Goal: Transaction & Acquisition: Purchase product/service

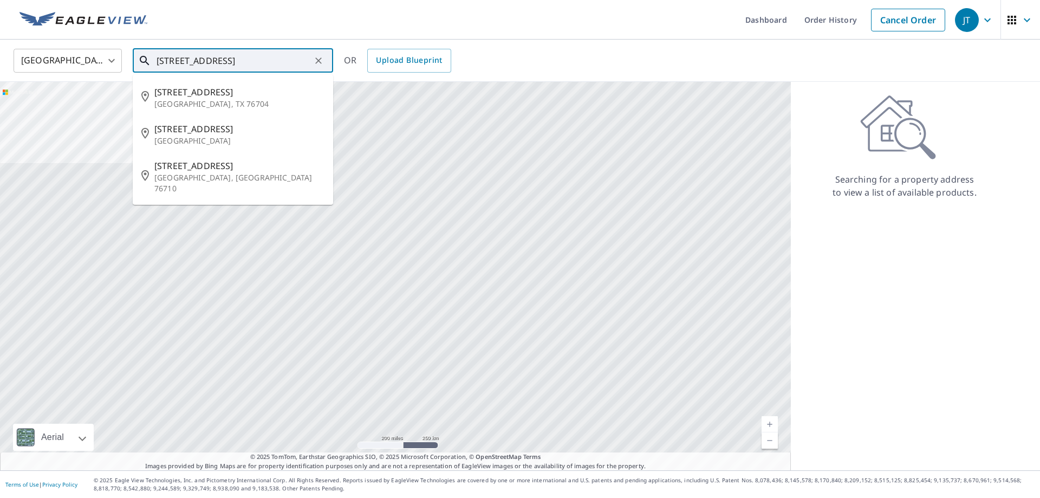
click at [180, 59] on input "[STREET_ADDRESS]" at bounding box center [234, 61] width 154 height 30
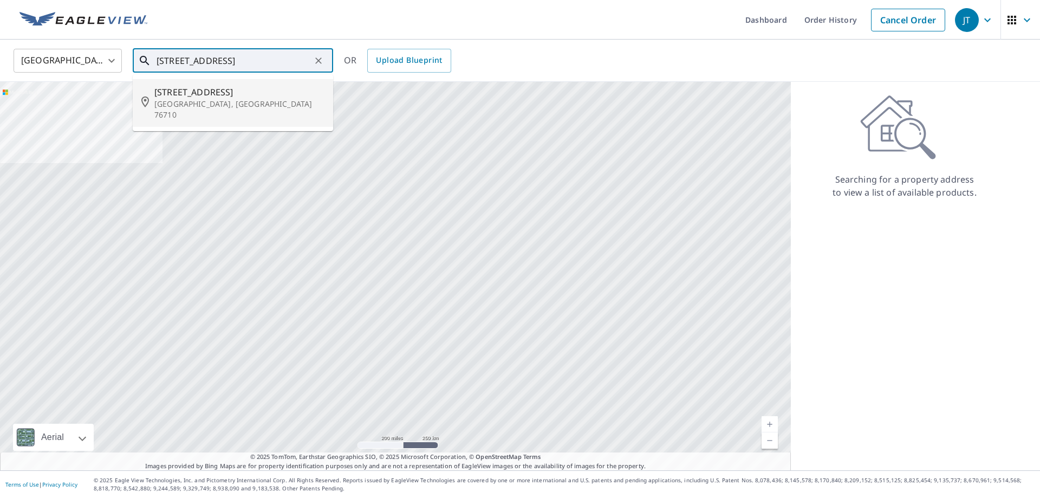
click at [189, 95] on span "[STREET_ADDRESS]" at bounding box center [239, 92] width 170 height 13
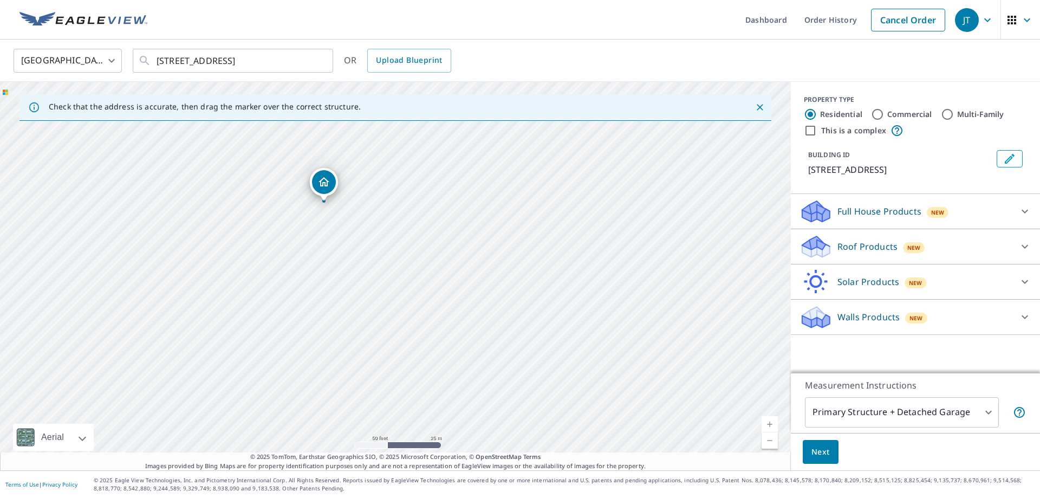
drag, startPoint x: 337, startPoint y: 259, endPoint x: 378, endPoint y: 345, distance: 94.7
click at [378, 345] on div "[STREET_ADDRESS]" at bounding box center [395, 276] width 791 height 388
drag, startPoint x: 394, startPoint y: 346, endPoint x: 485, endPoint y: 400, distance: 106.4
click at [485, 400] on div "[STREET_ADDRESS]" at bounding box center [395, 276] width 791 height 388
drag, startPoint x: 325, startPoint y: 270, endPoint x: 259, endPoint y: 236, distance: 74.6
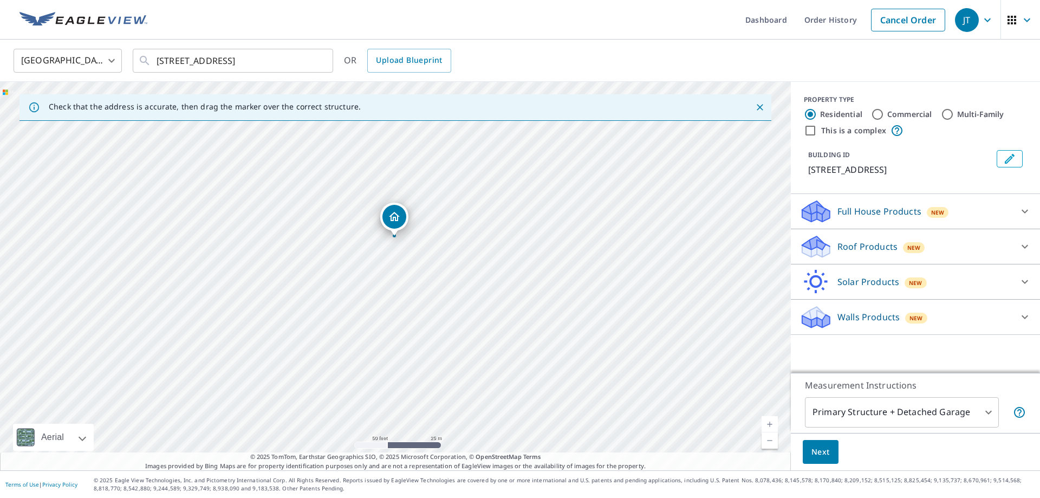
click at [259, 236] on div "[STREET_ADDRESS]" at bounding box center [395, 276] width 791 height 388
drag, startPoint x: 528, startPoint y: 301, endPoint x: 355, endPoint y: 281, distance: 173.9
click at [350, 287] on div "[STREET_ADDRESS]" at bounding box center [395, 276] width 791 height 388
drag, startPoint x: 404, startPoint y: 346, endPoint x: 250, endPoint y: 161, distance: 240.1
click at [250, 161] on div "[STREET_ADDRESS]" at bounding box center [395, 276] width 791 height 388
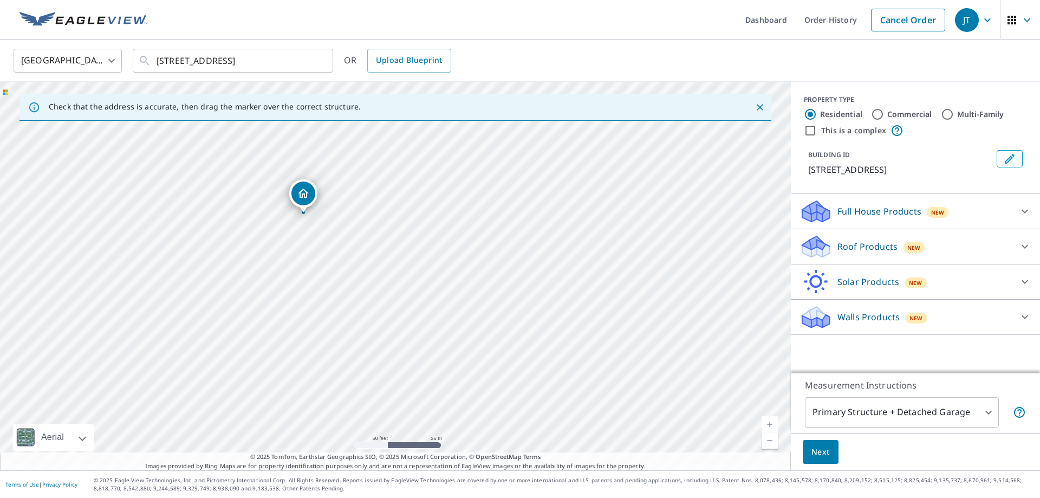
drag, startPoint x: 305, startPoint y: 199, endPoint x: 549, endPoint y: 380, distance: 303.6
click at [549, 380] on div "[STREET_ADDRESS]" at bounding box center [395, 276] width 791 height 388
drag, startPoint x: 304, startPoint y: 202, endPoint x: 606, endPoint y: 332, distance: 328.8
click at [606, 332] on div "[STREET_ADDRESS]" at bounding box center [395, 276] width 791 height 388
drag, startPoint x: 684, startPoint y: 399, endPoint x: 503, endPoint y: 281, distance: 216.1
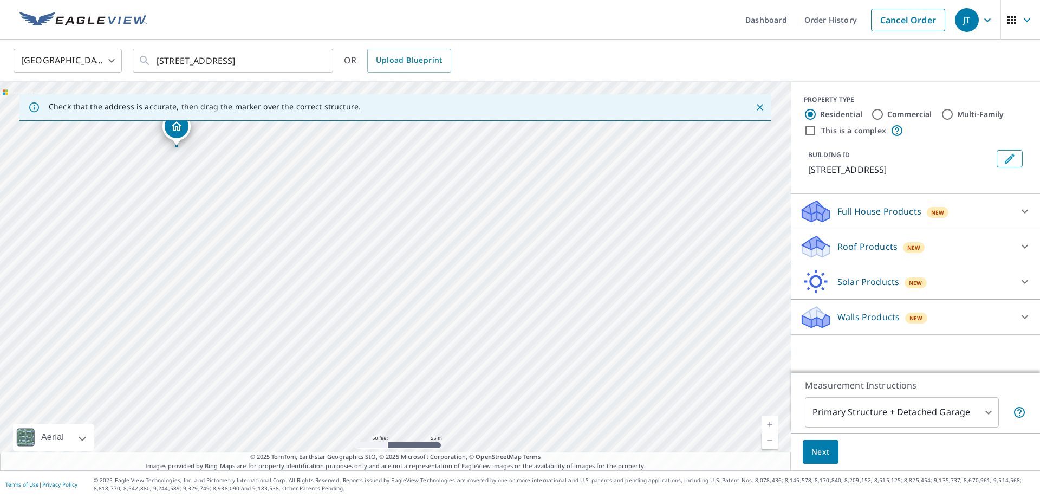
click at [503, 282] on div "[STREET_ADDRESS]" at bounding box center [395, 276] width 791 height 388
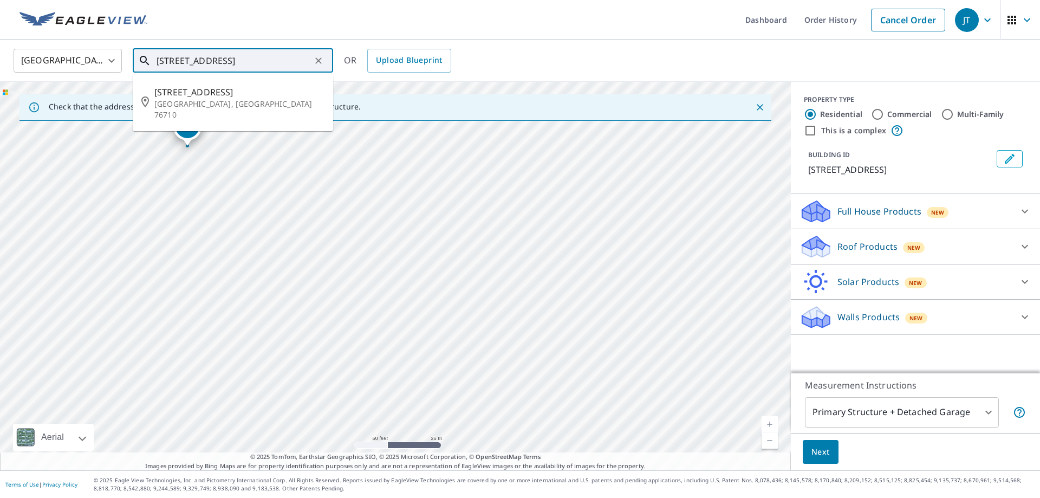
click at [157, 63] on input "[STREET_ADDRESS]" at bounding box center [234, 61] width 154 height 30
type input "[STREET_ADDRESS]"
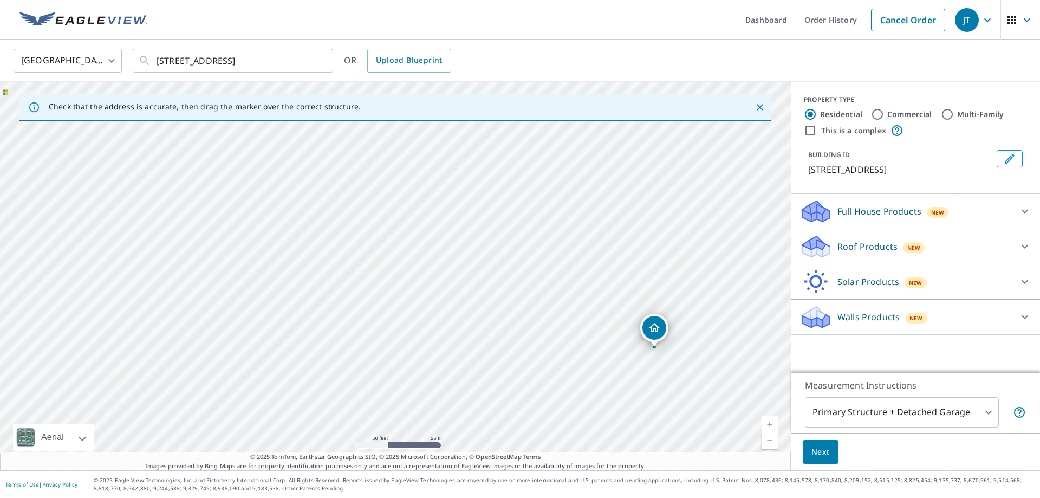
drag, startPoint x: 388, startPoint y: 256, endPoint x: 647, endPoint y: 328, distance: 268.9
click at [647, 328] on div "[STREET_ADDRESS]" at bounding box center [395, 276] width 791 height 388
drag, startPoint x: 681, startPoint y: 378, endPoint x: 507, endPoint y: 329, distance: 181.1
click at [528, 333] on div "[STREET_ADDRESS]" at bounding box center [395, 276] width 791 height 388
drag, startPoint x: 240, startPoint y: 206, endPoint x: 496, endPoint y: 298, distance: 272.3
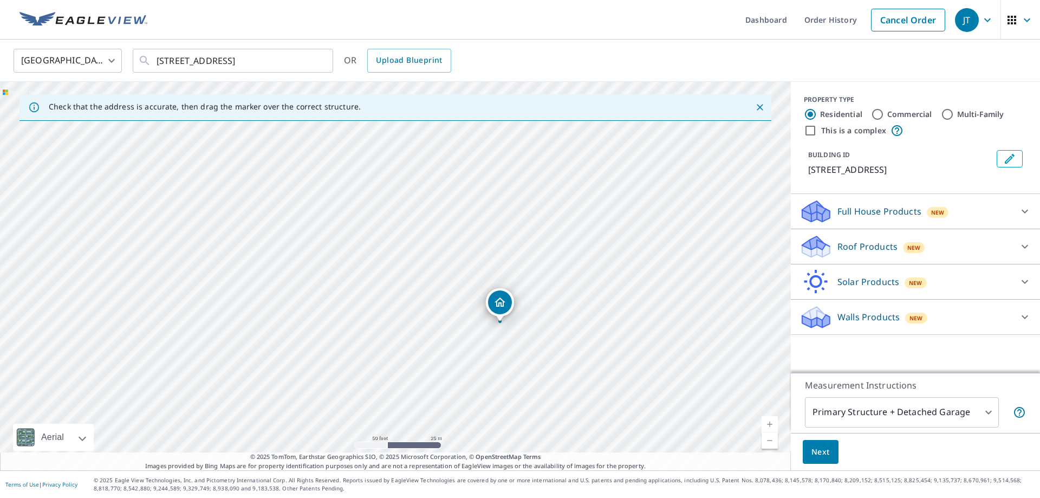
click at [496, 298] on div "[STREET_ADDRESS]" at bounding box center [395, 276] width 791 height 388
click at [874, 111] on input "Commercial" at bounding box center [877, 114] width 13 height 13
radio input "true"
type input "4"
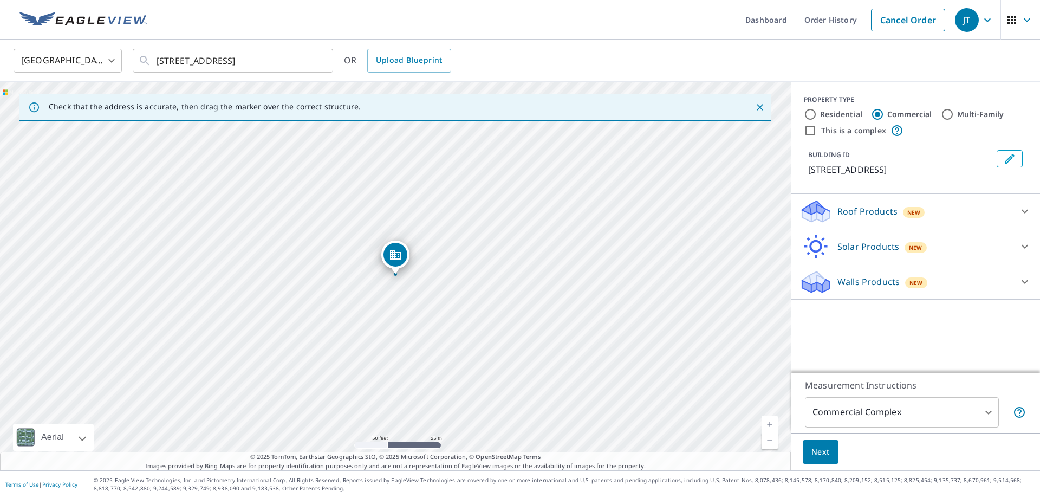
click at [869, 211] on p "Roof Products" at bounding box center [868, 211] width 60 height 13
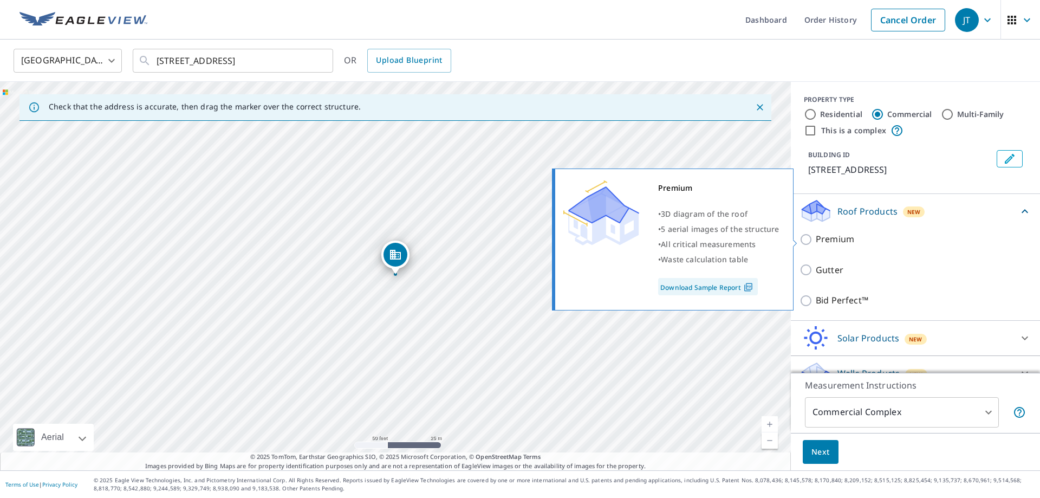
click at [830, 242] on p "Premium" at bounding box center [835, 239] width 38 height 14
click at [816, 242] on input "Premium" at bounding box center [808, 239] width 16 height 13
checkbox input "true"
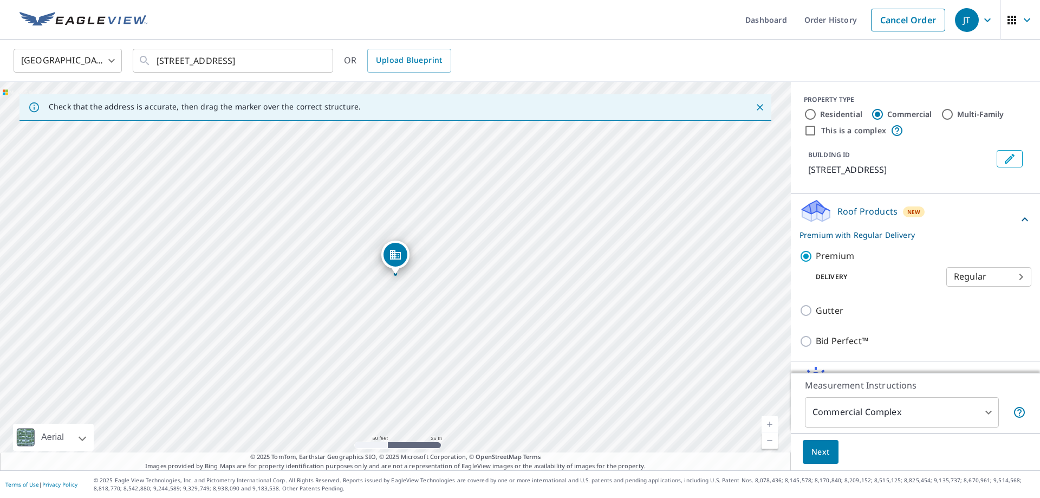
click at [989, 411] on body "JT JT Dashboard Order History Cancel Order JT United States US ​ [STREET_ADDRES…" at bounding box center [520, 249] width 1040 height 498
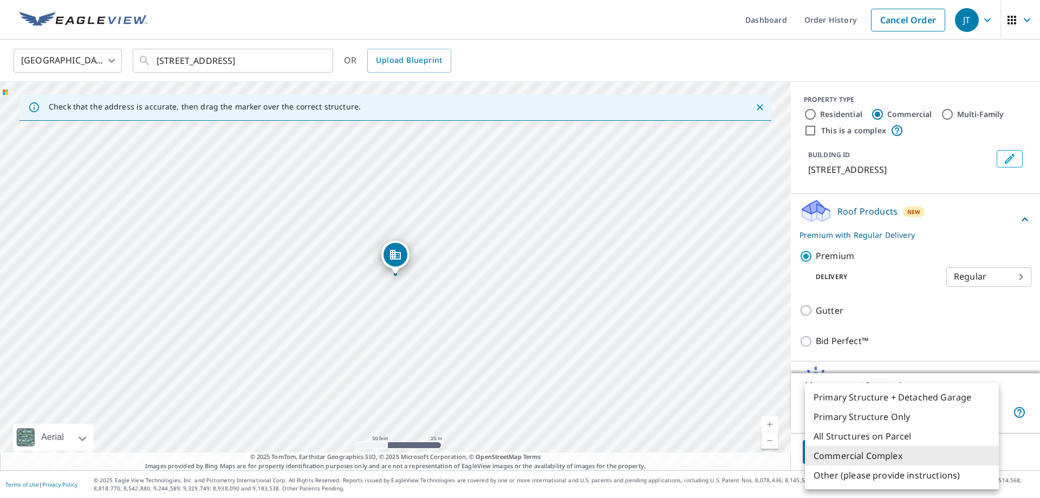
click at [924, 341] on div at bounding box center [520, 249] width 1040 height 498
click at [988, 415] on body "JT JT Dashboard Order History Cancel Order JT United States US ​ [STREET_ADDRES…" at bounding box center [520, 249] width 1040 height 498
click at [888, 437] on li "All Structures on Parcel" at bounding box center [902, 436] width 194 height 20
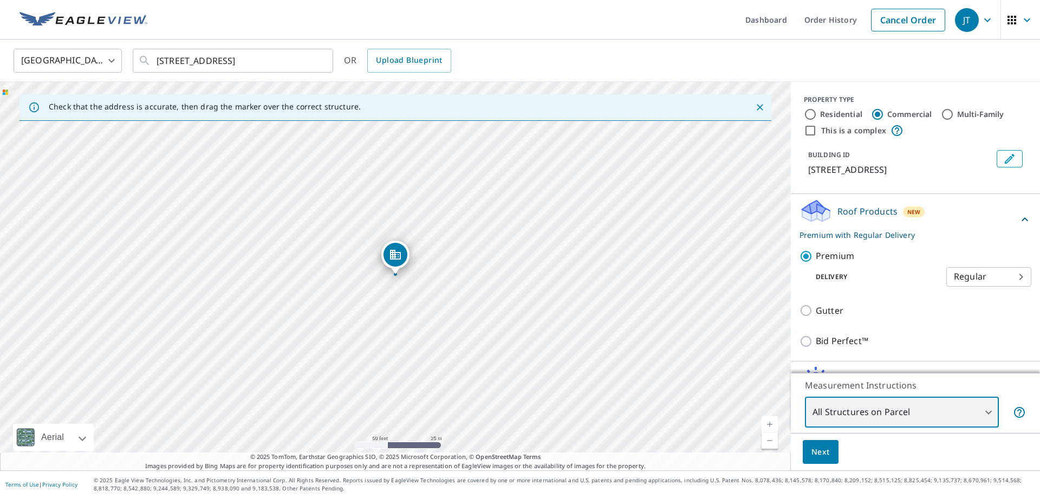
type input "3"
click at [821, 454] on span "Next" at bounding box center [821, 452] width 18 height 14
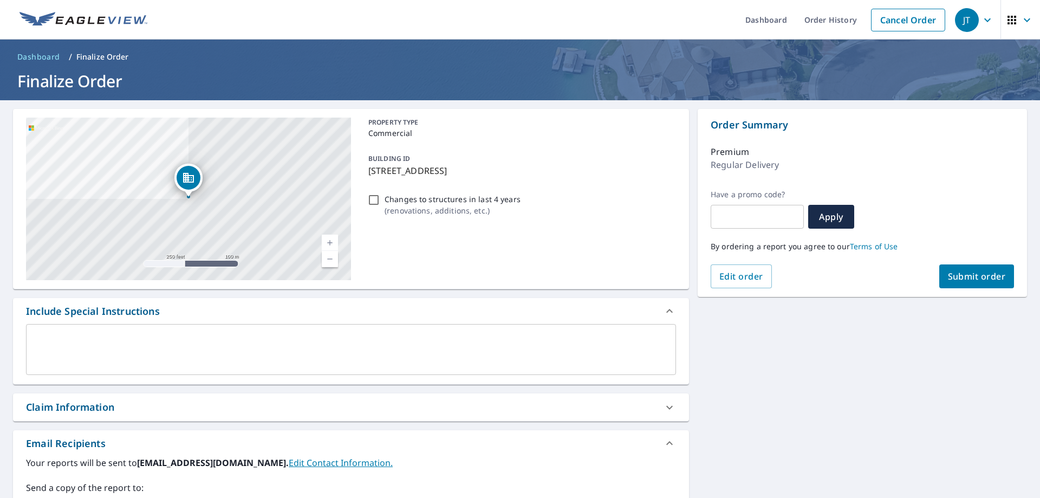
click at [742, 213] on input "text" at bounding box center [757, 217] width 93 height 30
checkbox input "true"
type input "j"
checkbox input "true"
type input "jr"
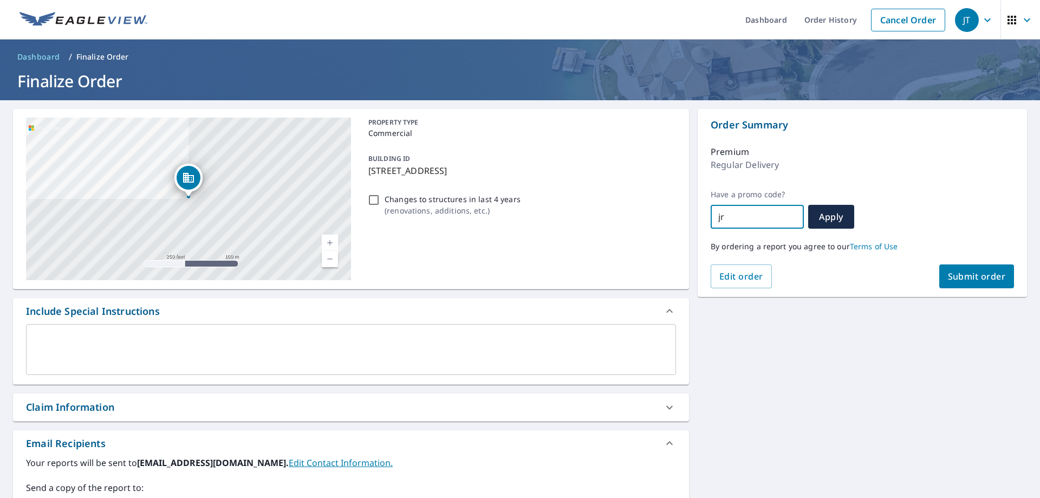
checkbox input "true"
type input "jr2"
checkbox input "true"
type input "jr25"
checkbox input "true"
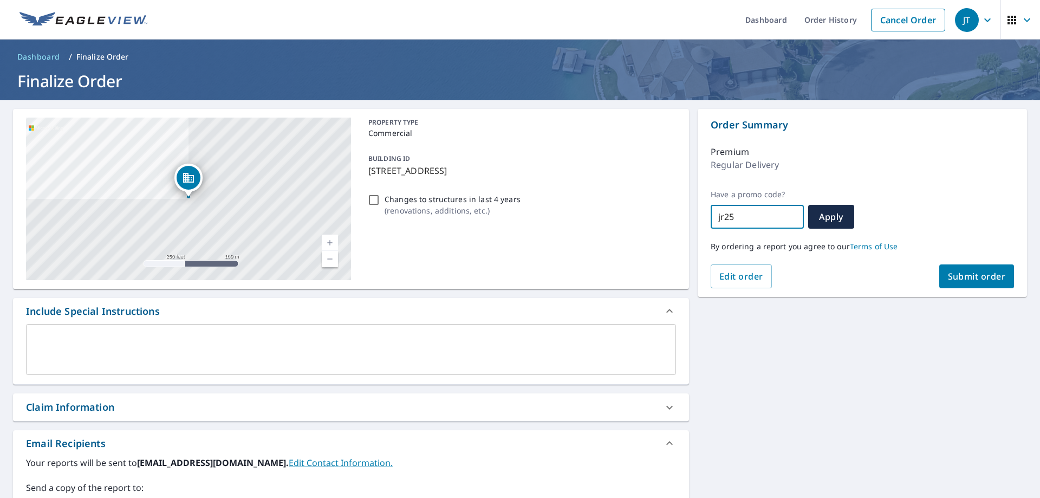
type input "jr25-"
checkbox input "true"
type input "jr25-r"
checkbox input "true"
type input "jr25-rw"
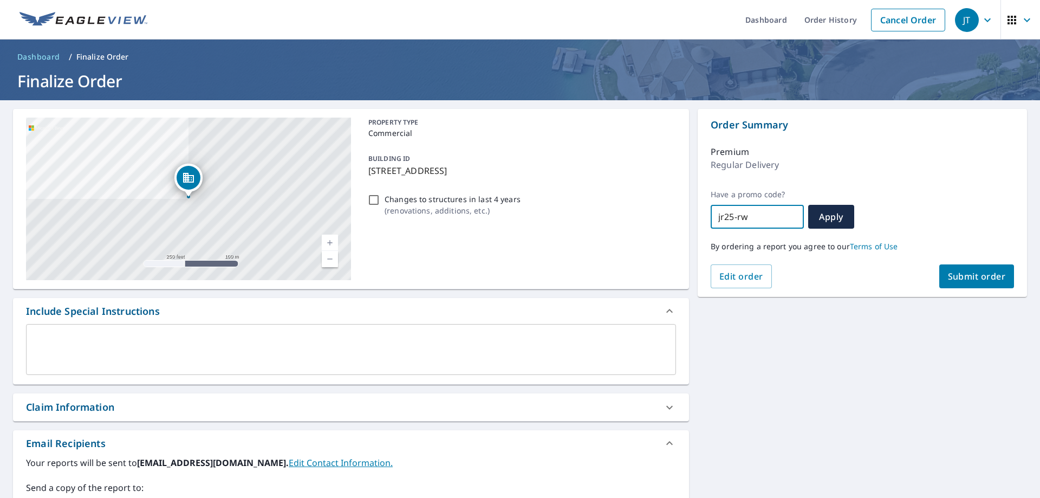
checkbox input "true"
type input "jr25-rws"
checkbox input "true"
type input "jr25-rwsf"
checkbox input "true"
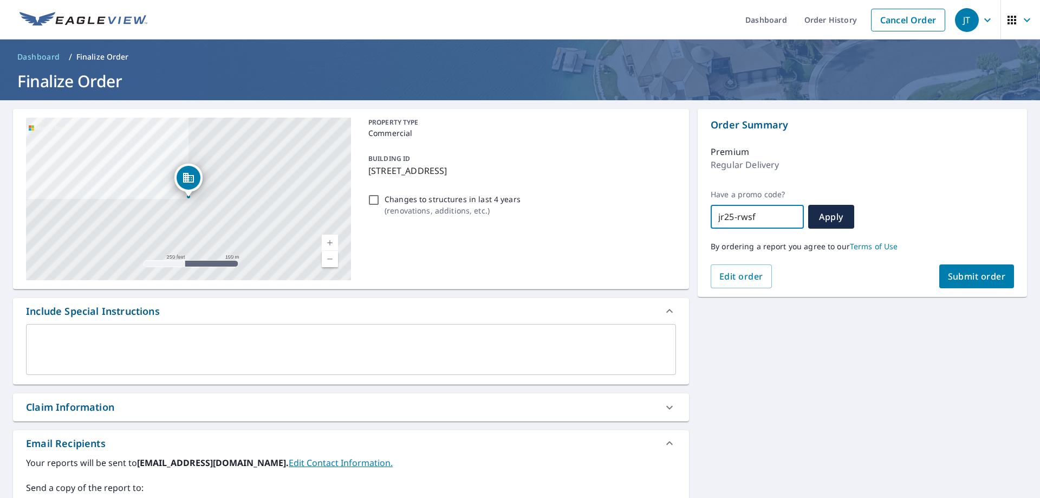
type input "jr25-rwsfl"
checkbox input "true"
type input "jr25-rwsfl-"
checkbox input "true"
type input "jr25-rwsfl-l"
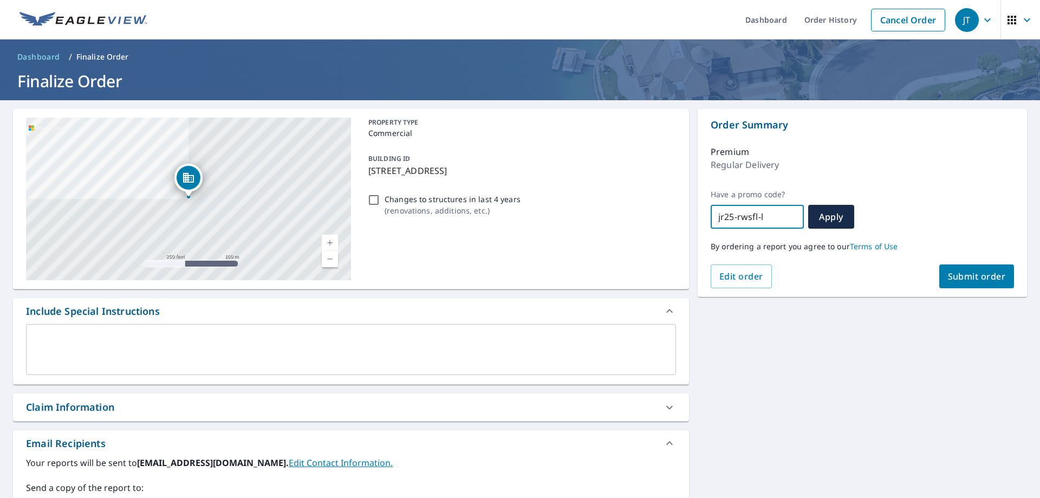
checkbox input "true"
type input "jr25-rwsfl-lw"
checkbox input "true"
type input "jr25-rwsfl-lwn"
checkbox input "true"
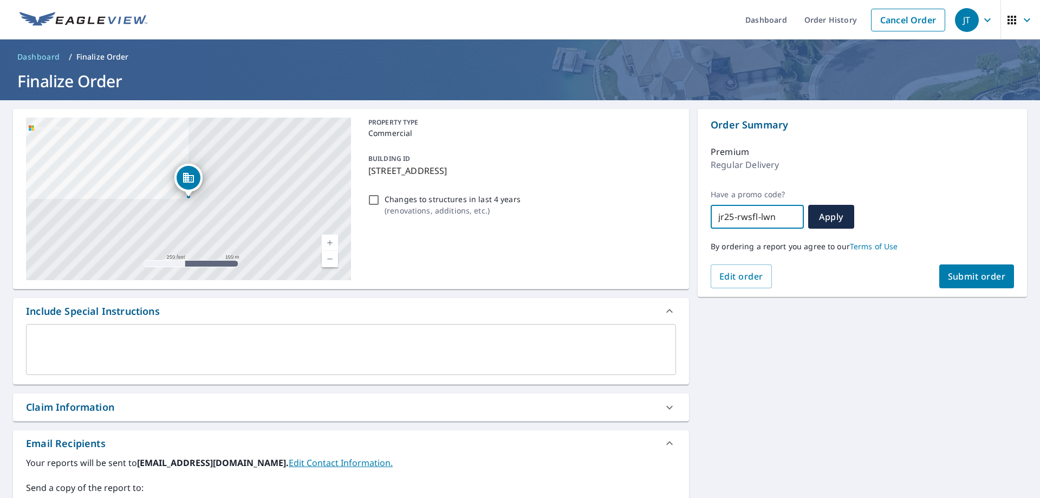
type input "jr25-rwsfl-lwnm"
checkbox input "true"
type input "jr25-rwsfl-lwnmc"
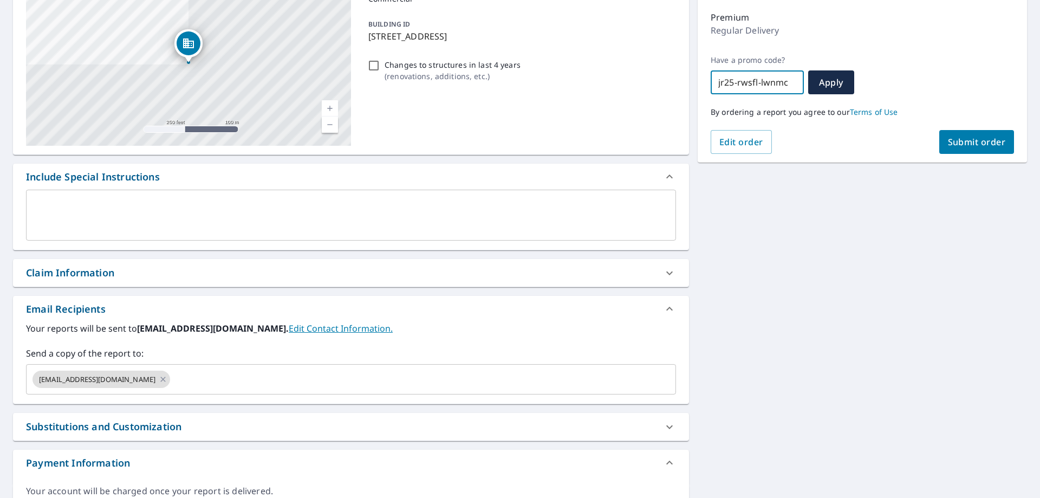
scroll to position [192, 0]
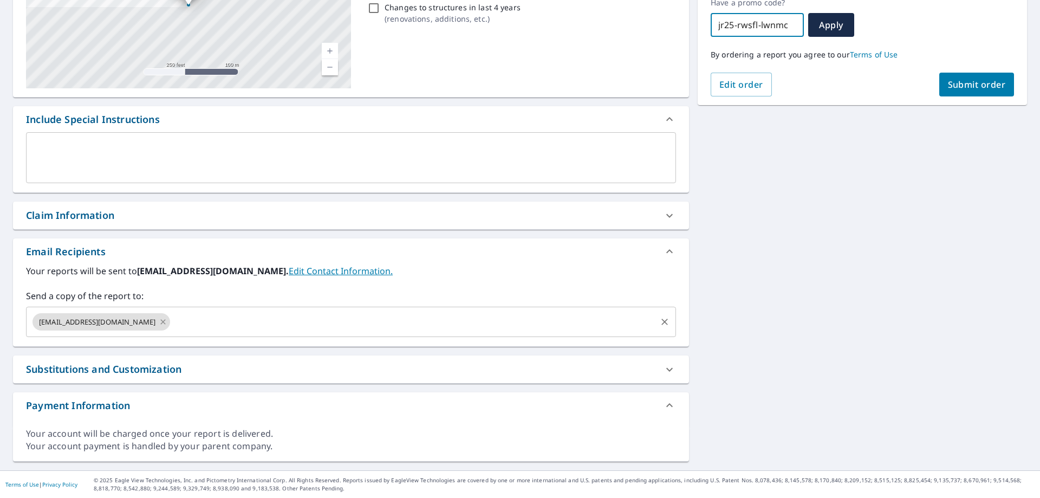
click at [167, 321] on icon at bounding box center [163, 322] width 9 height 12
checkbox input "true"
type input "jr25-rwsfl-lwnmc"
click at [186, 321] on input "text" at bounding box center [343, 321] width 624 height 21
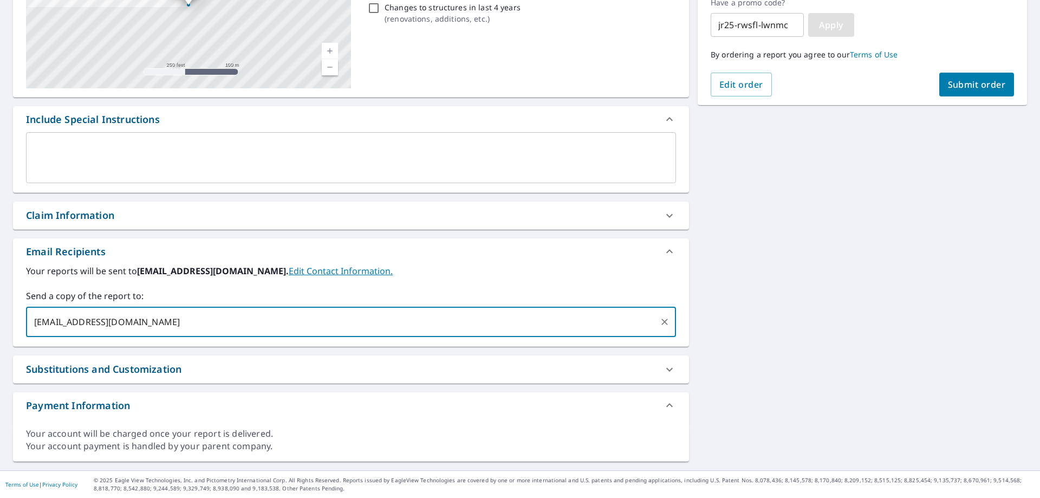
type input "[EMAIL_ADDRESS][DOMAIN_NAME]"
click at [836, 24] on span "Apply" at bounding box center [831, 25] width 29 height 12
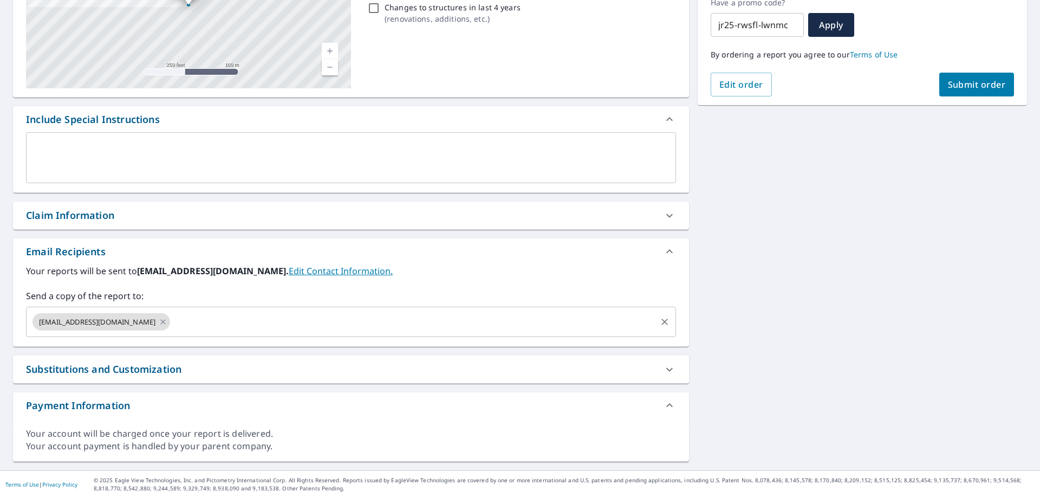
scroll to position [49, 0]
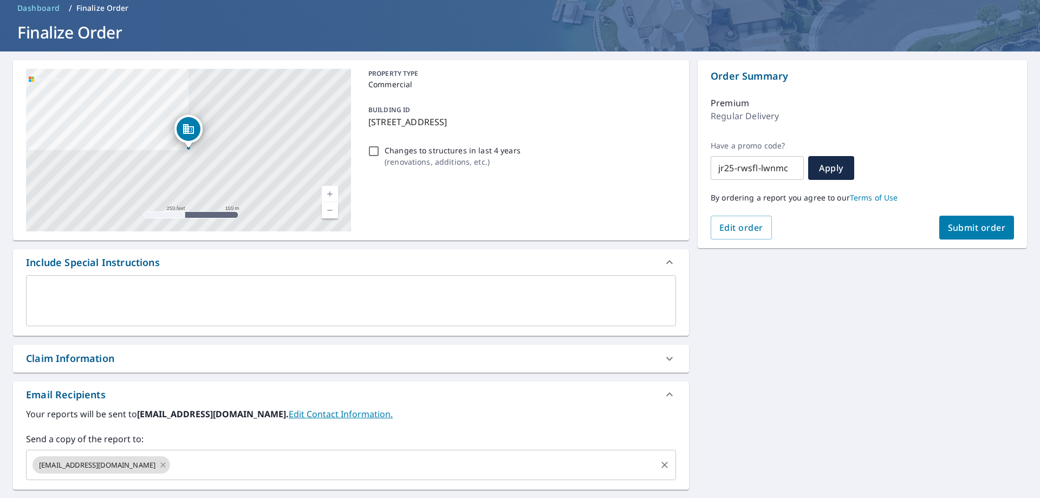
click at [978, 230] on span "Submit order" at bounding box center [977, 228] width 58 height 12
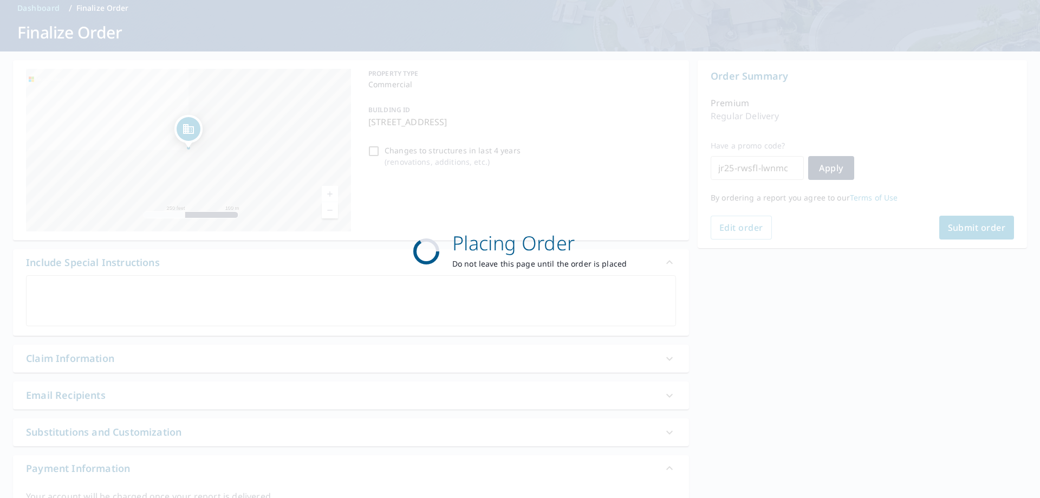
checkbox input "true"
